Goal: Find specific page/section: Find specific page/section

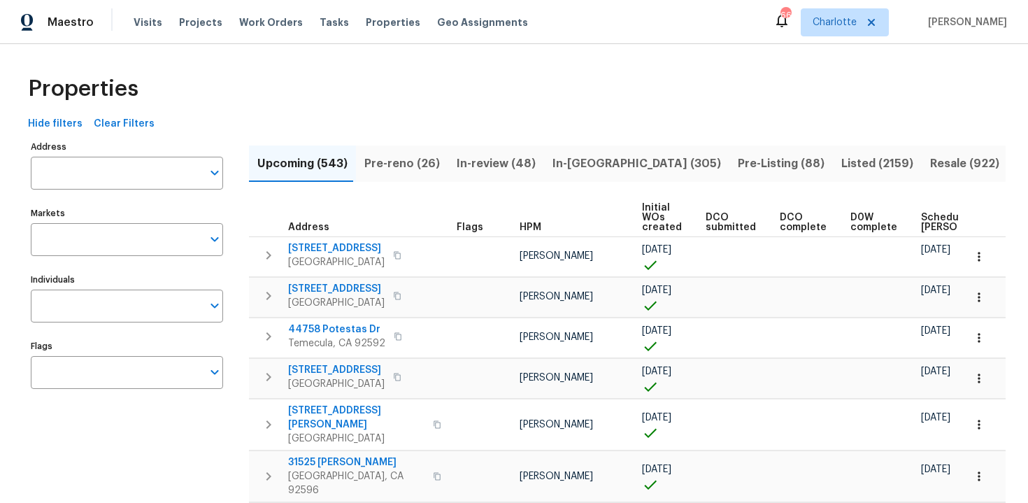
scroll to position [0, 163]
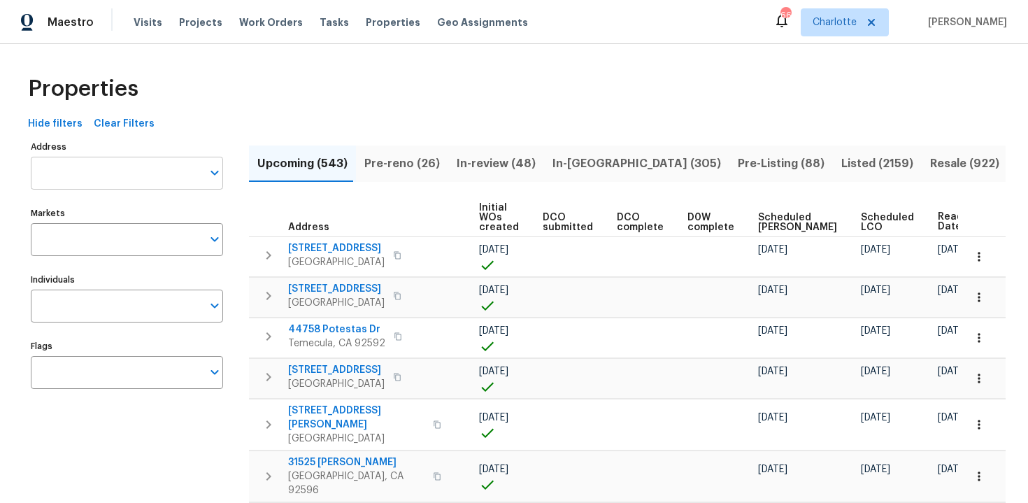
click at [149, 171] on input "Address" at bounding box center [116, 173] width 171 height 33
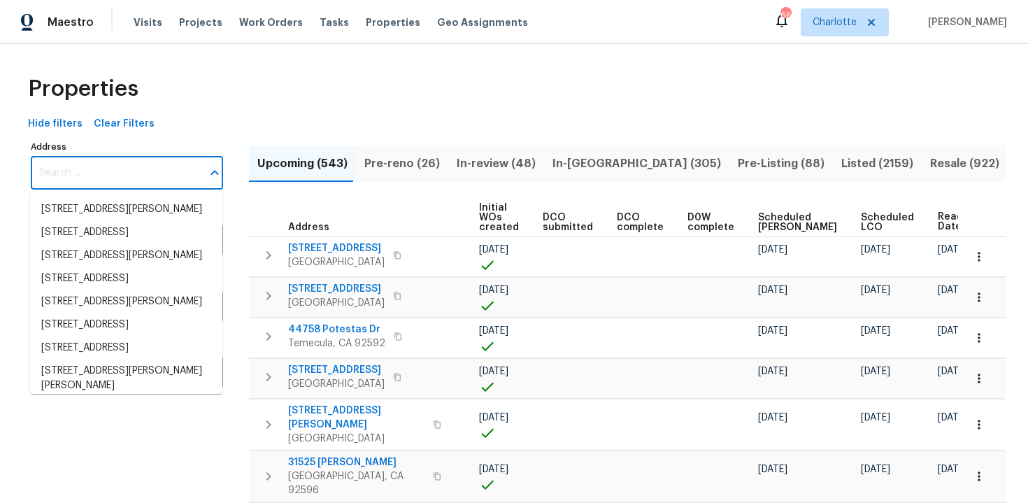
paste input "[STREET_ADDRESS][PERSON_NAME]"
type input "[STREET_ADDRESS][PERSON_NAME]"
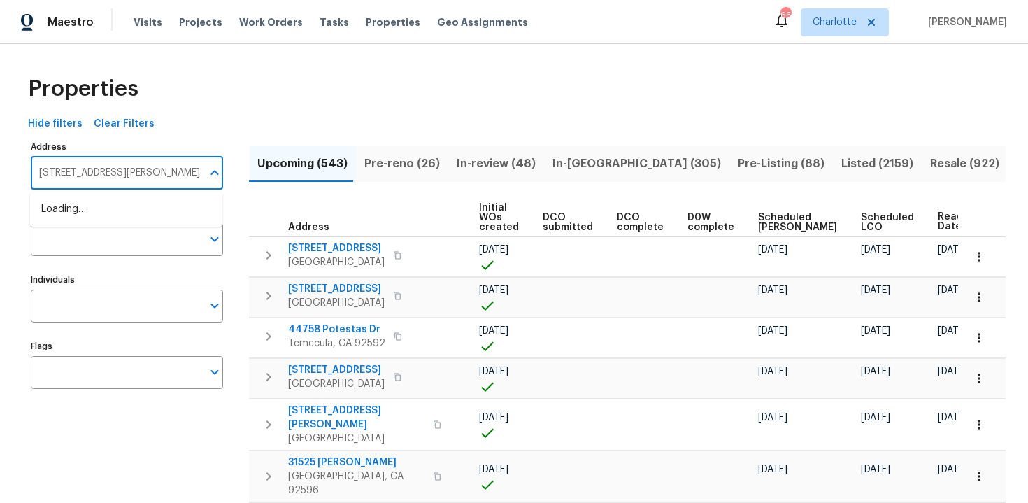
scroll to position [0, 1]
click at [135, 211] on li "[STREET_ADDRESS][PERSON_NAME]" at bounding box center [126, 209] width 192 height 23
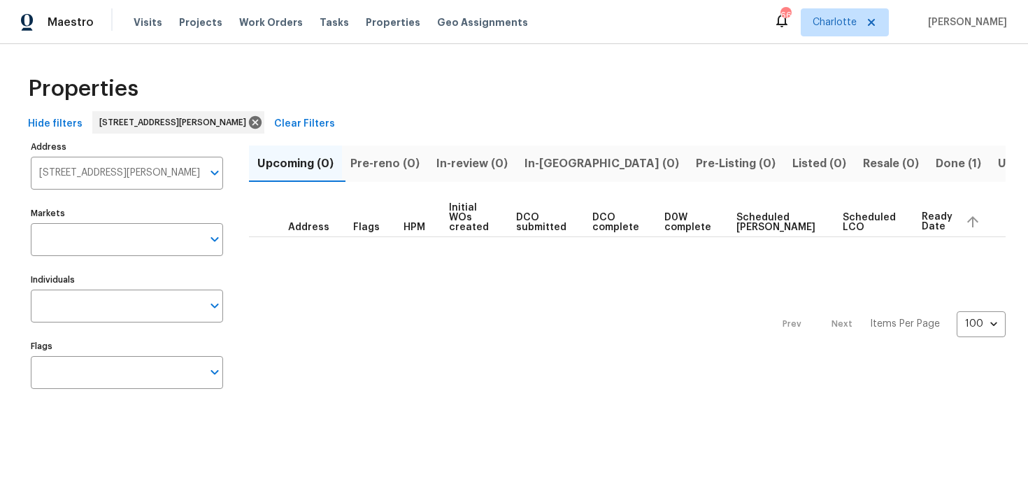
click at [112, 379] on input "Flags" at bounding box center [116, 372] width 171 height 33
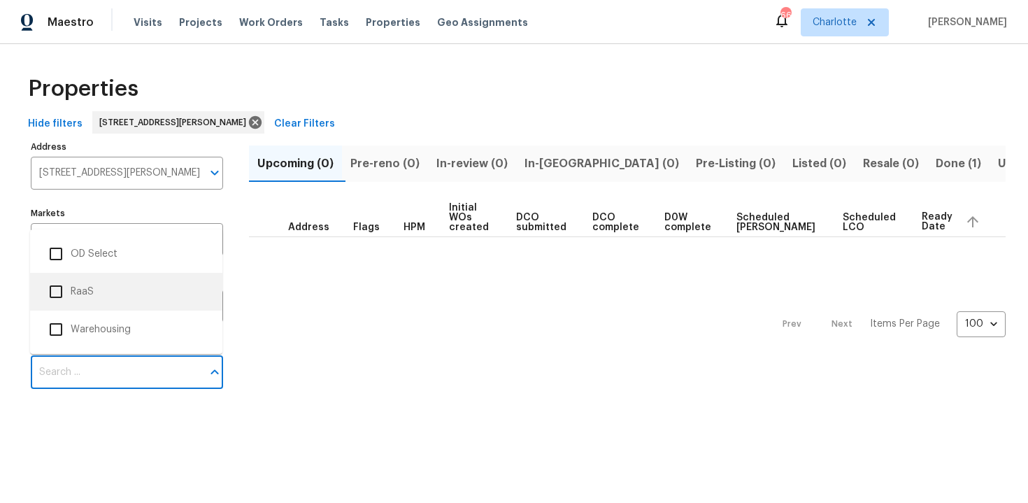
click at [117, 292] on li "RaaS" at bounding box center [126, 291] width 170 height 29
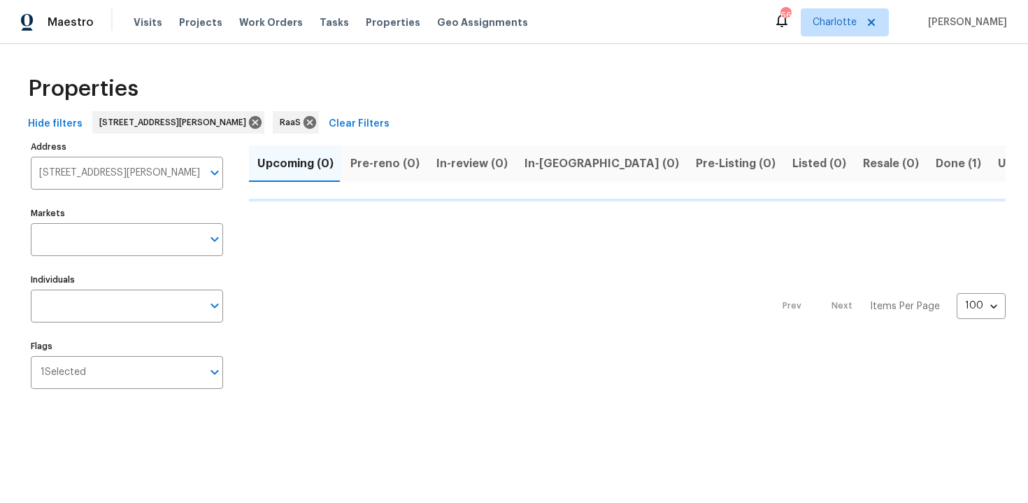
click at [936, 160] on span "Done (1)" at bounding box center [958, 164] width 45 height 20
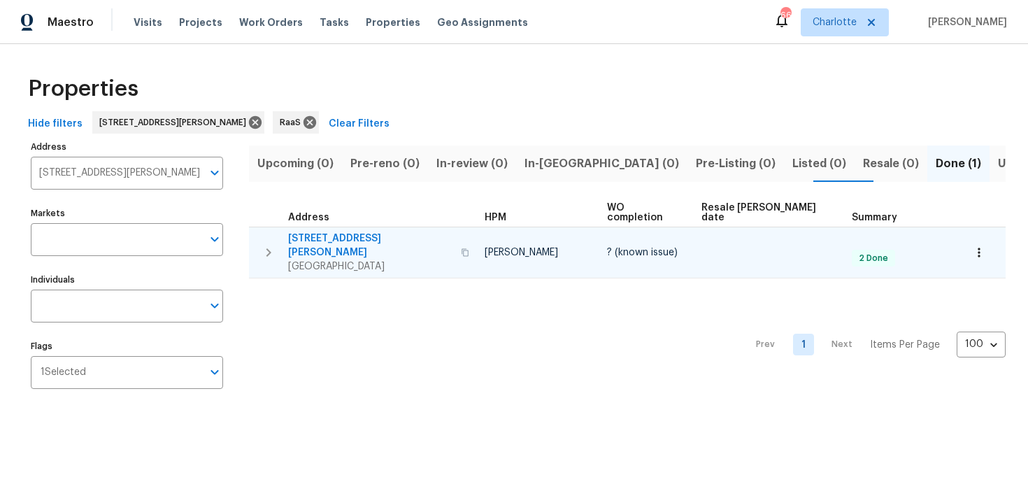
click at [428, 232] on div "[STREET_ADDRESS][PERSON_NAME]" at bounding box center [380, 253] width 185 height 42
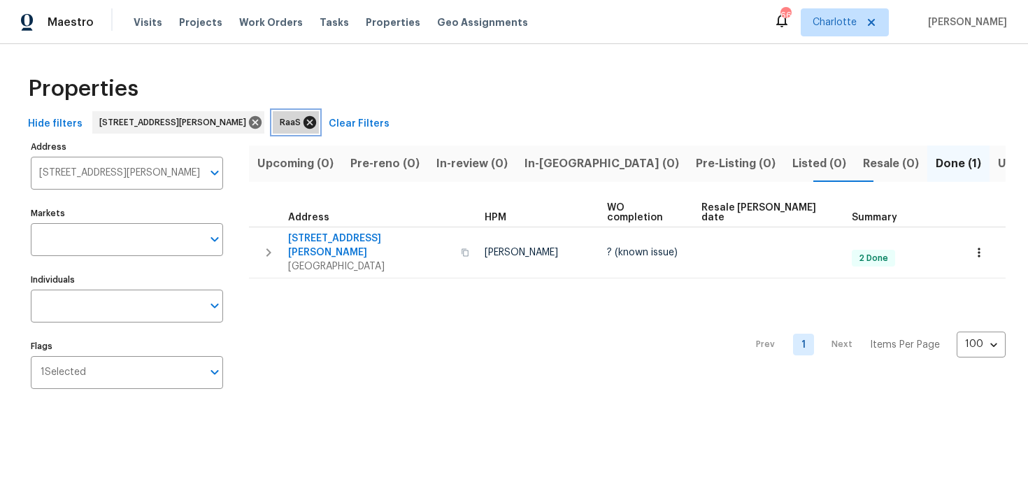
click at [304, 125] on icon at bounding box center [310, 122] width 13 height 13
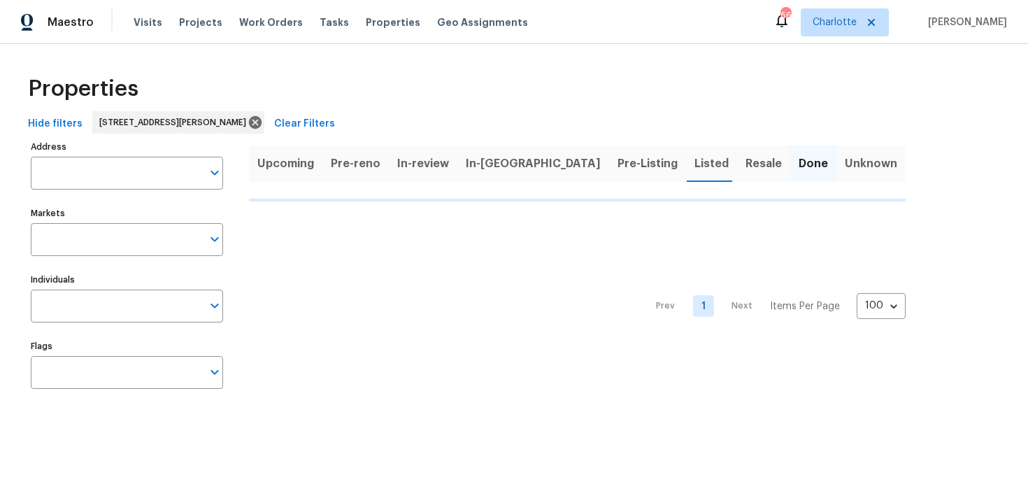
type input "[STREET_ADDRESS][PERSON_NAME]"
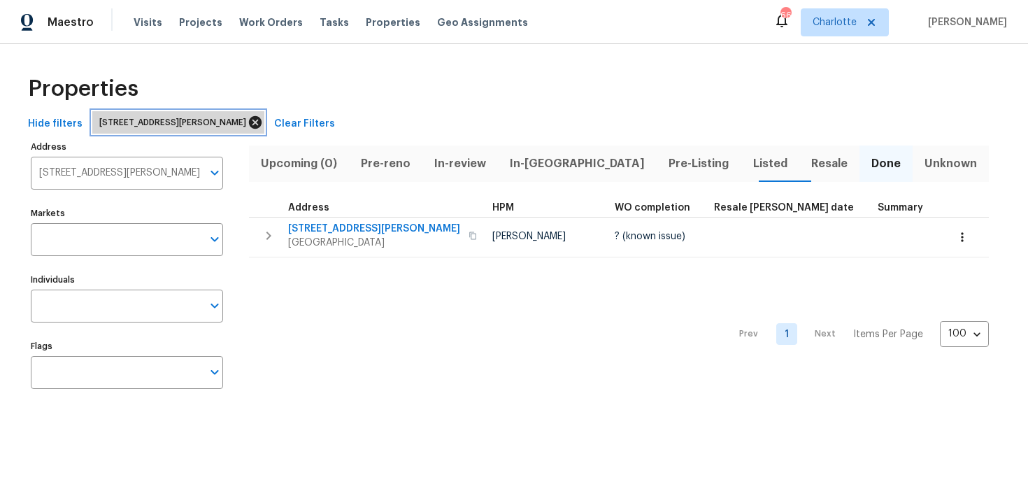
click at [248, 123] on icon at bounding box center [255, 122] width 15 height 15
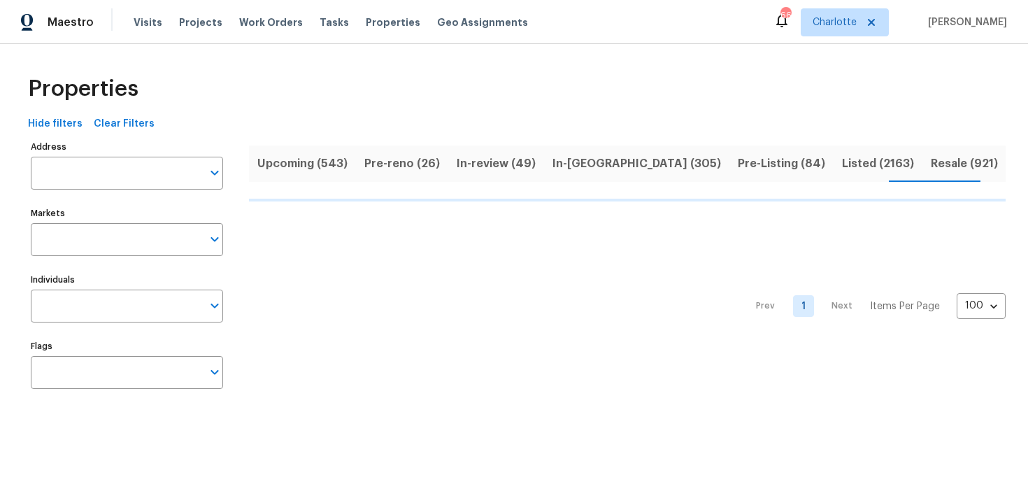
click at [299, 167] on span "Upcoming (543)" at bounding box center [302, 164] width 90 height 20
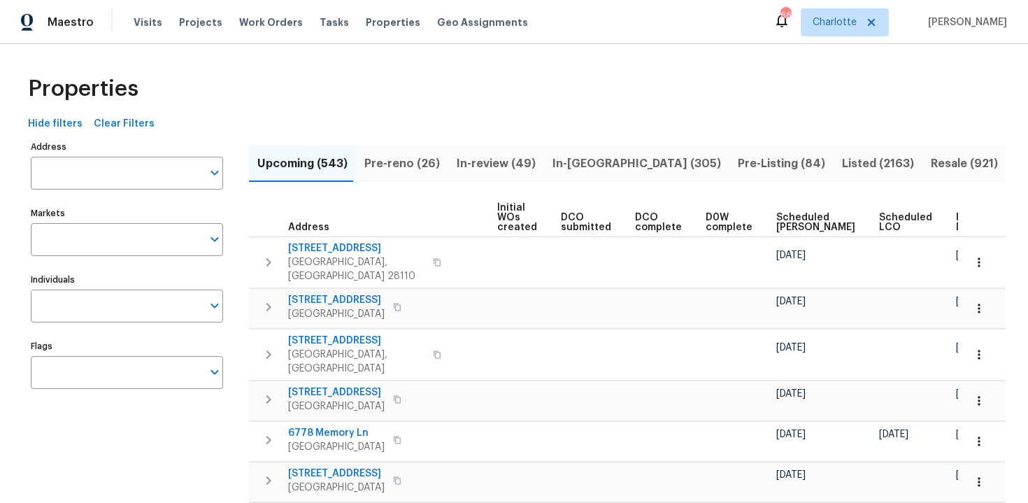
scroll to position [0, 148]
click at [954, 222] on span "Ready Date" at bounding box center [969, 223] width 31 height 20
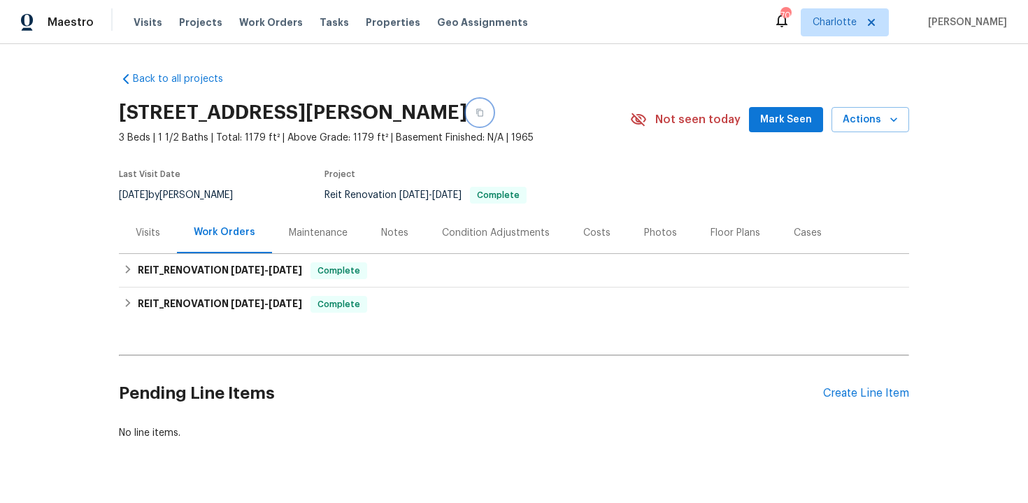
click at [476, 109] on icon "button" at bounding box center [479, 113] width 7 height 8
click at [430, 262] on div "REIT_RENOVATION [DATE] - [DATE] Complete" at bounding box center [514, 270] width 782 height 17
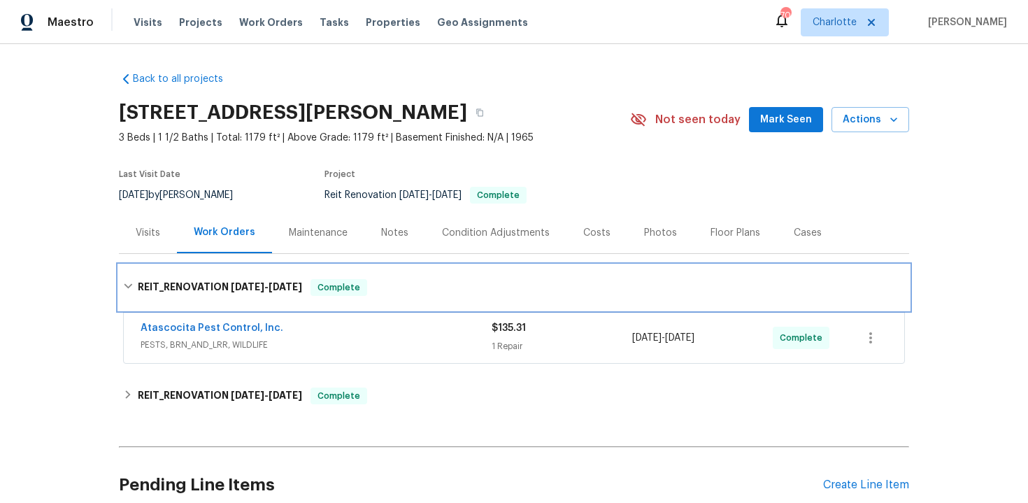
click at [446, 269] on div "REIT_RENOVATION 8/27/25 - 9/1/25 Complete" at bounding box center [514, 287] width 791 height 45
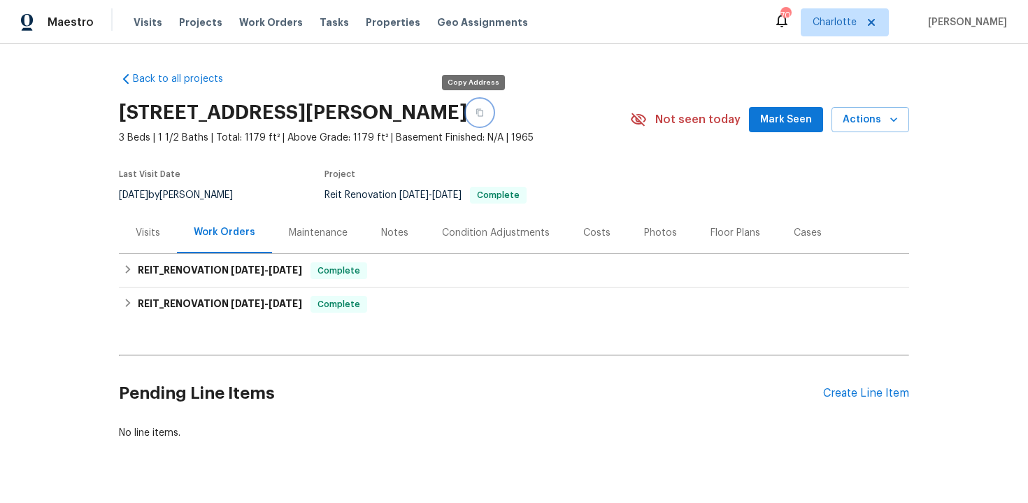
click at [476, 111] on button "button" at bounding box center [479, 112] width 25 height 25
click at [476, 113] on icon "button" at bounding box center [480, 112] width 8 height 8
